Goal: Task Accomplishment & Management: Use online tool/utility

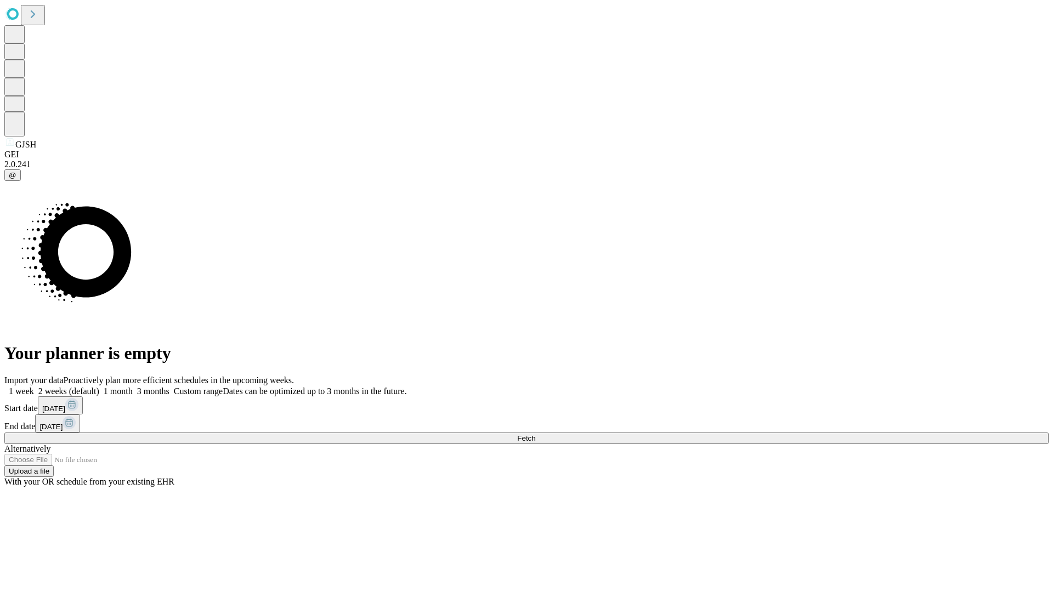
click at [535, 434] on span "Fetch" at bounding box center [526, 438] width 18 height 8
